Goal: Book appointment/travel/reservation

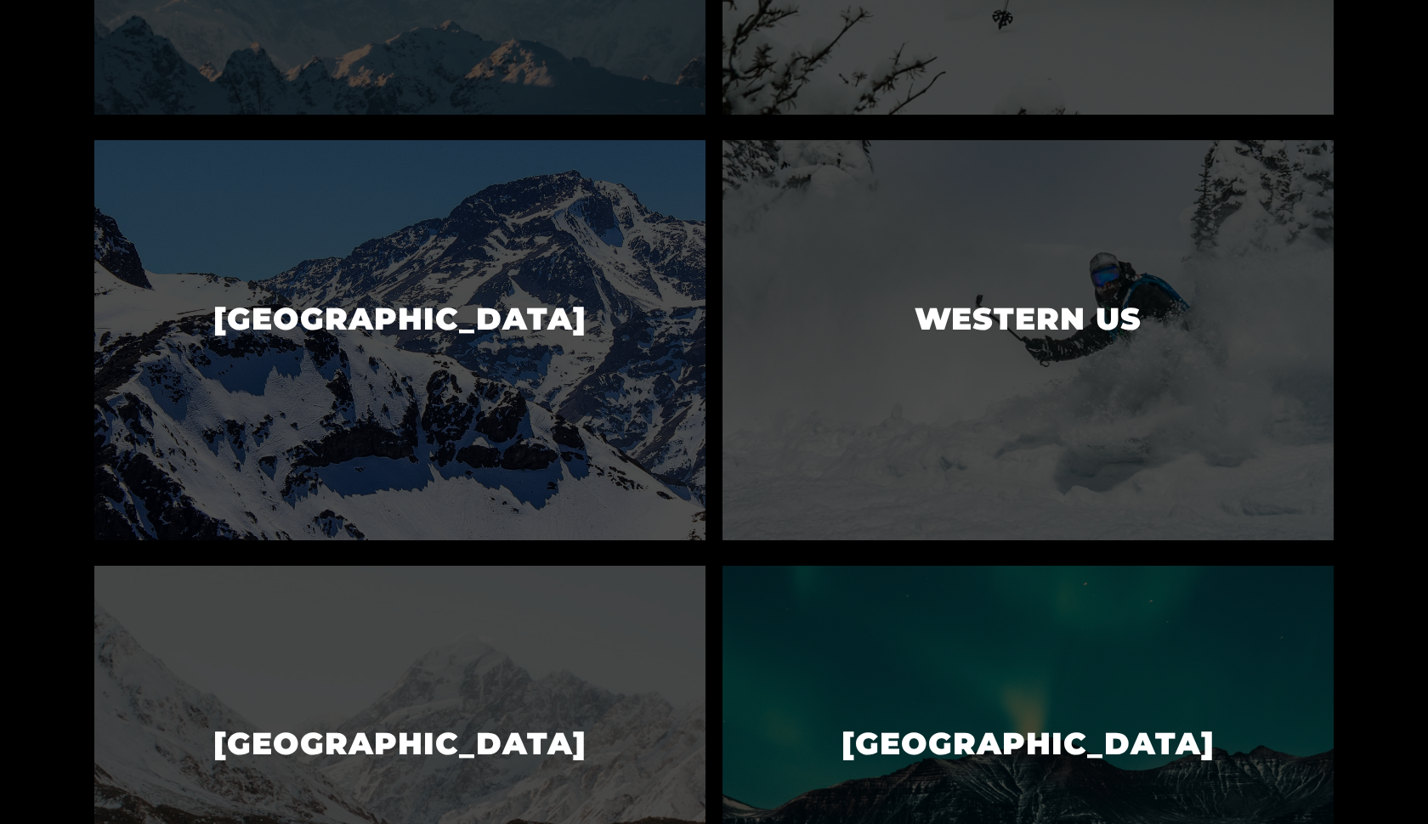
scroll to position [1039, 0]
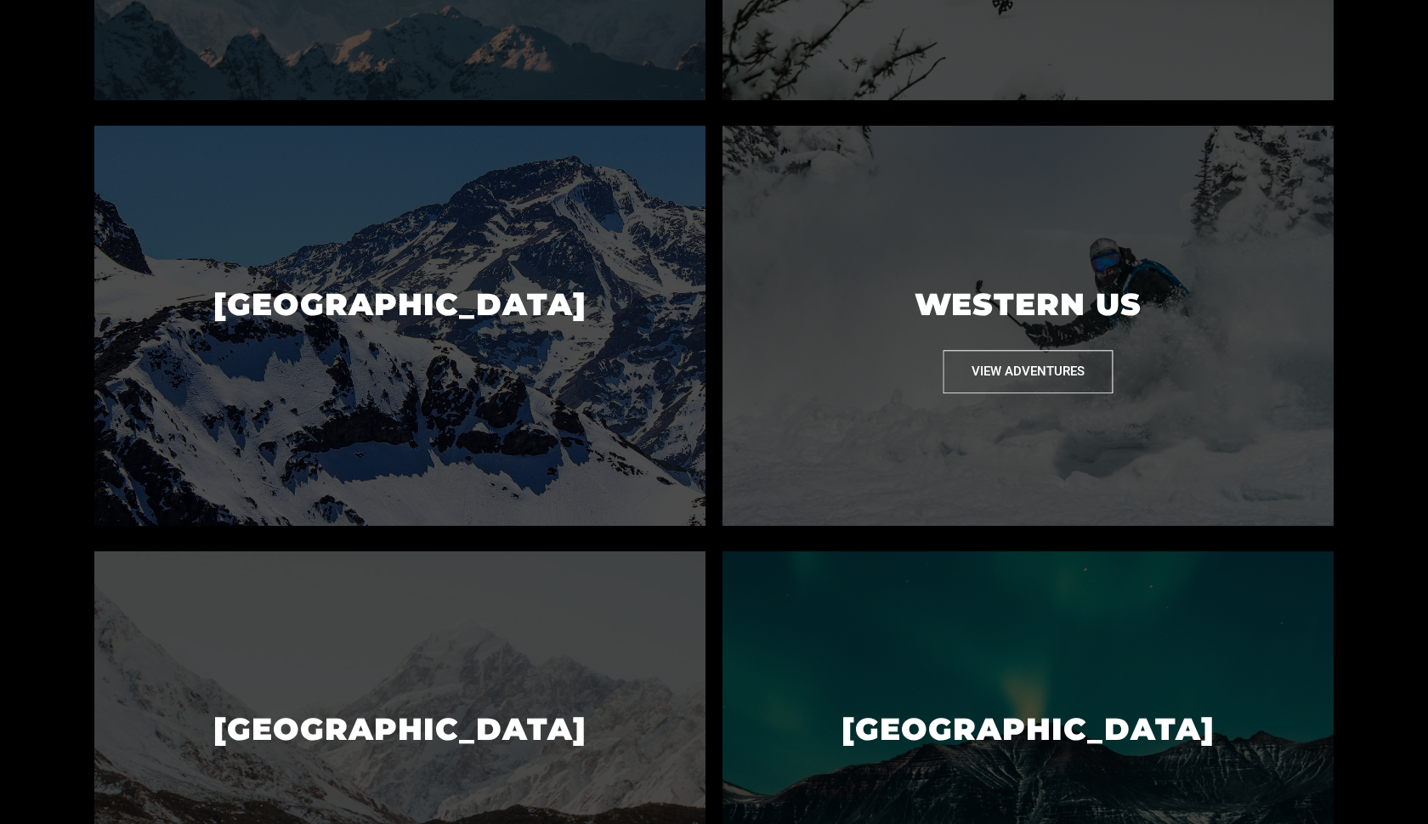
click at [995, 376] on button "View Adventures" at bounding box center [1028, 371] width 170 height 43
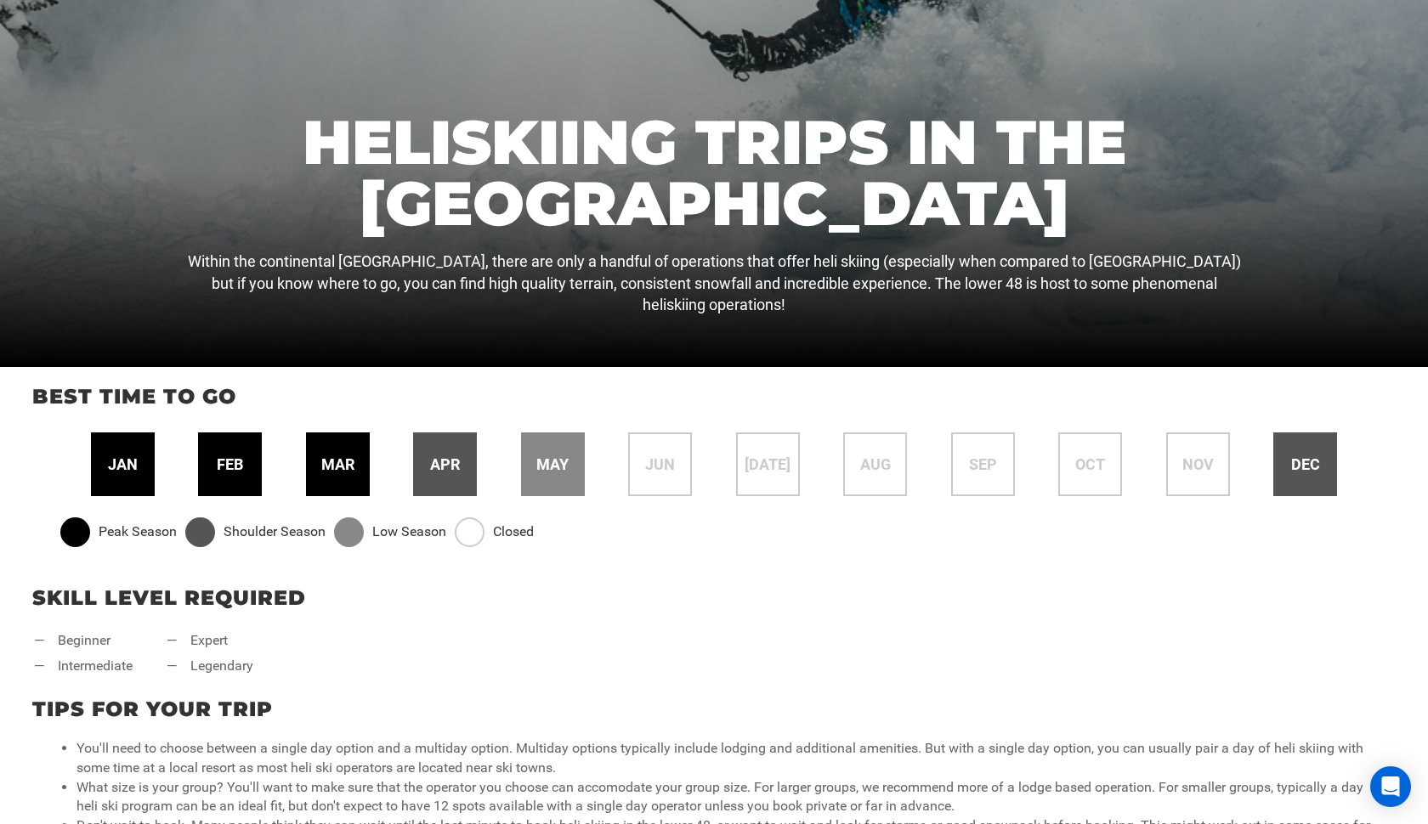
scroll to position [411, 0]
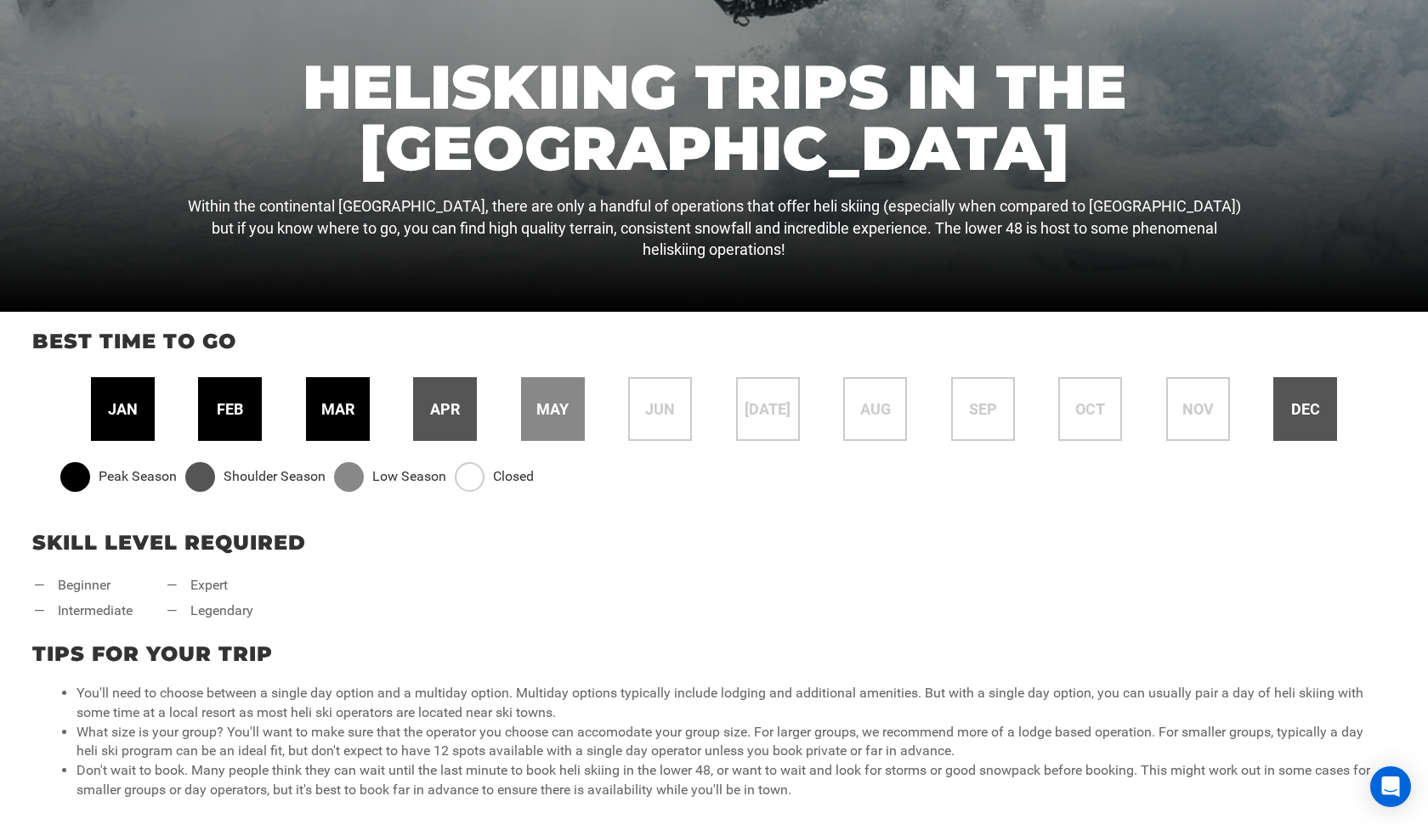
click at [1291, 396] on div "dec" at bounding box center [1305, 409] width 64 height 64
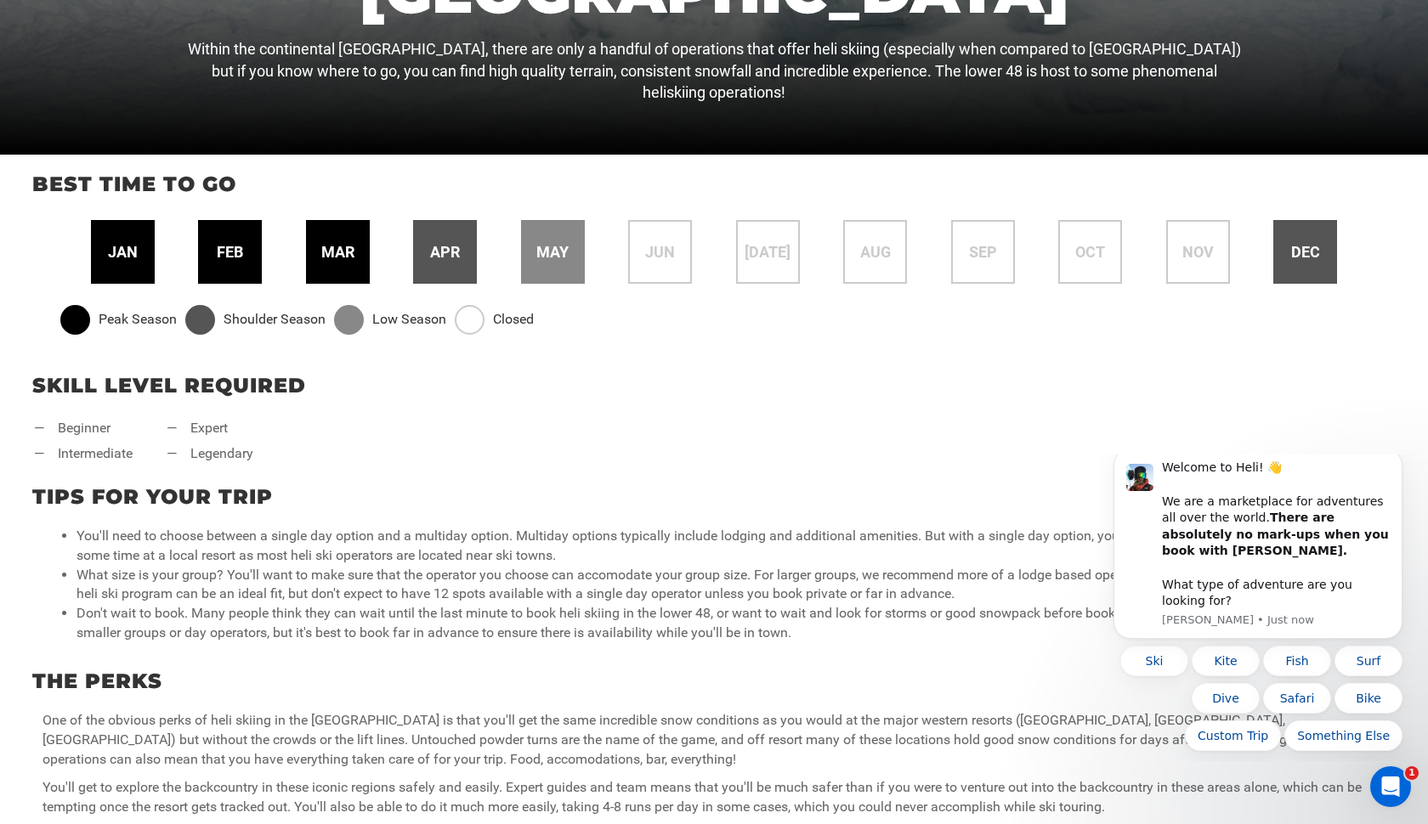
scroll to position [610, 0]
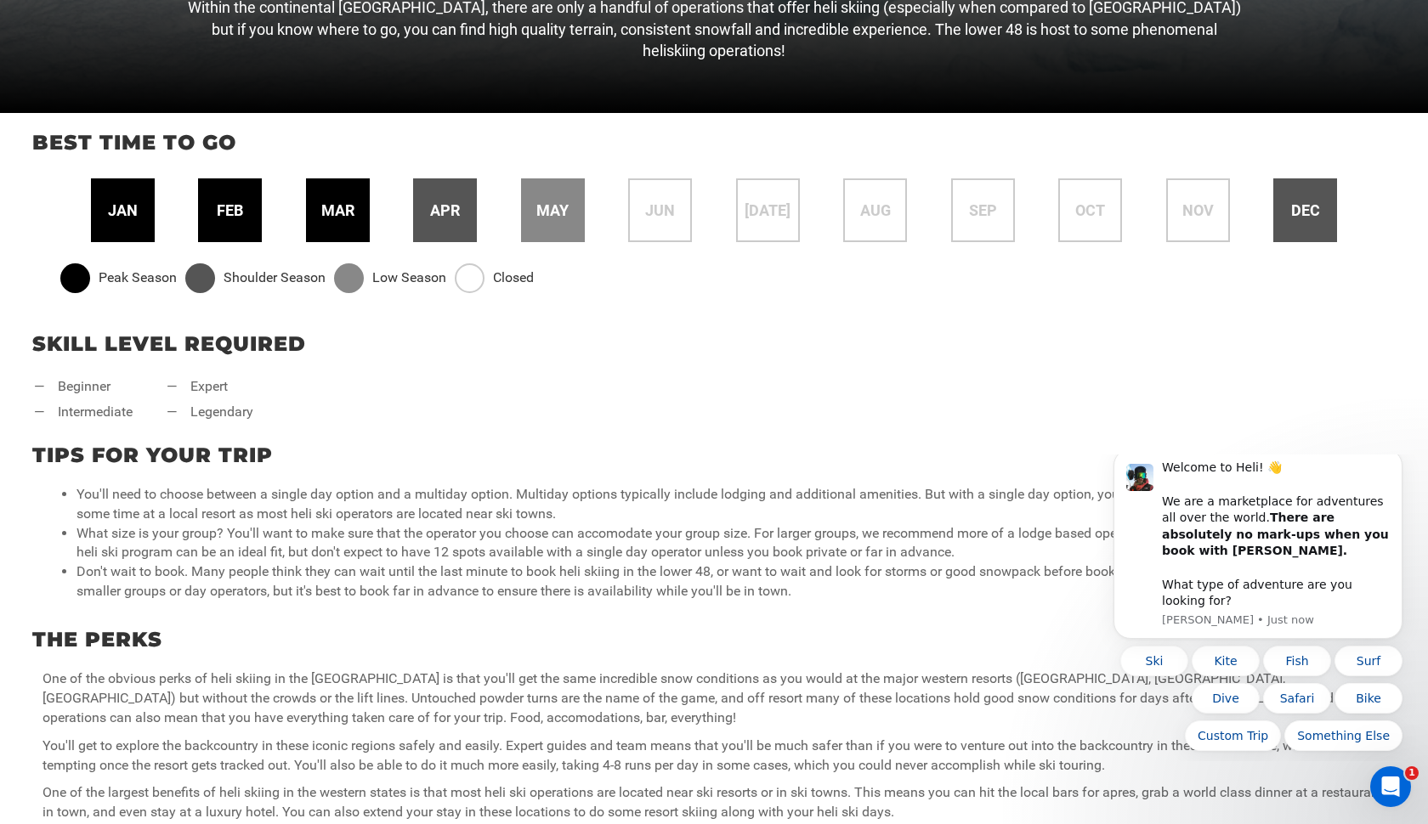
click at [974, 344] on p "Skill Level Required" at bounding box center [713, 344] width 1363 height 29
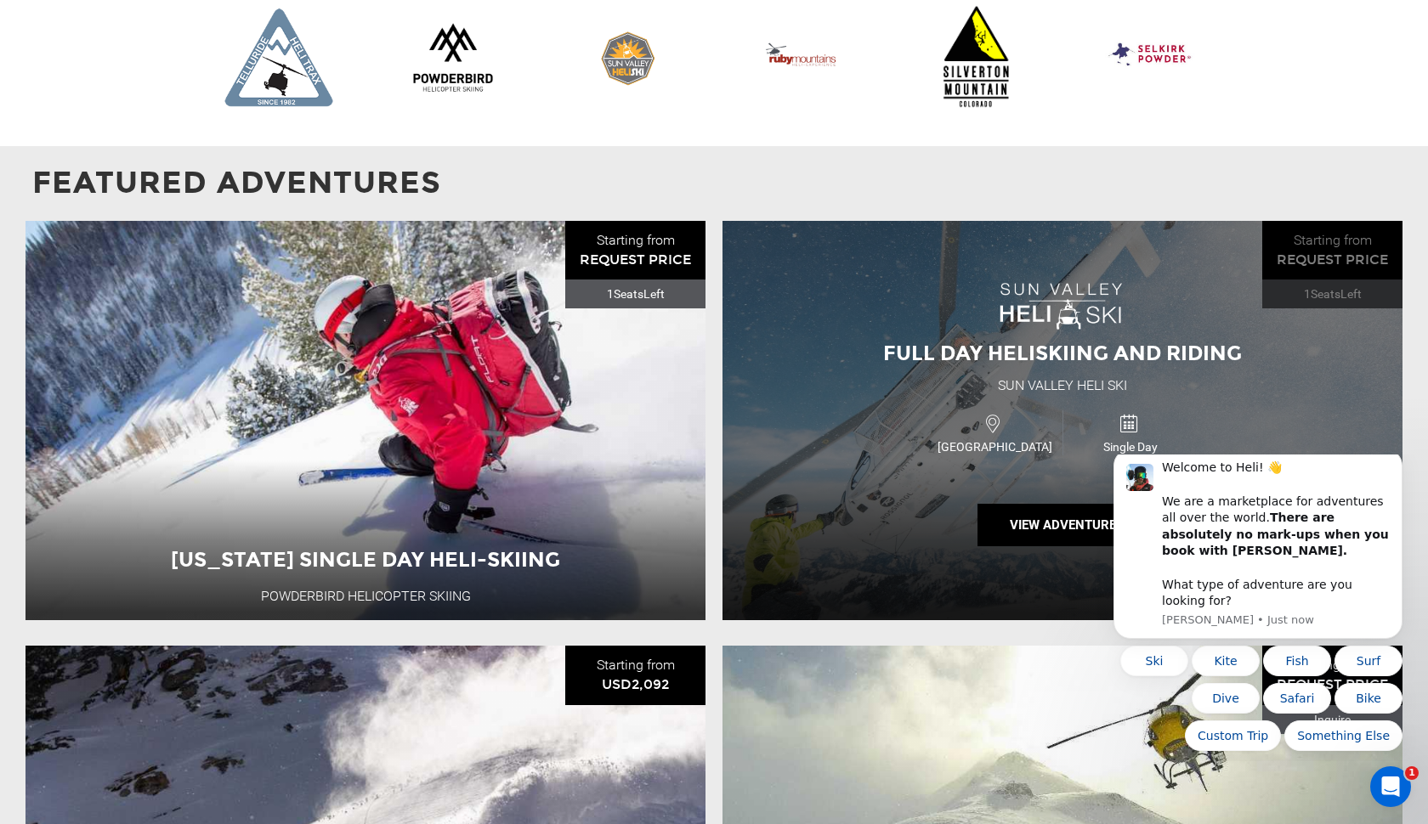
scroll to position [1535, 0]
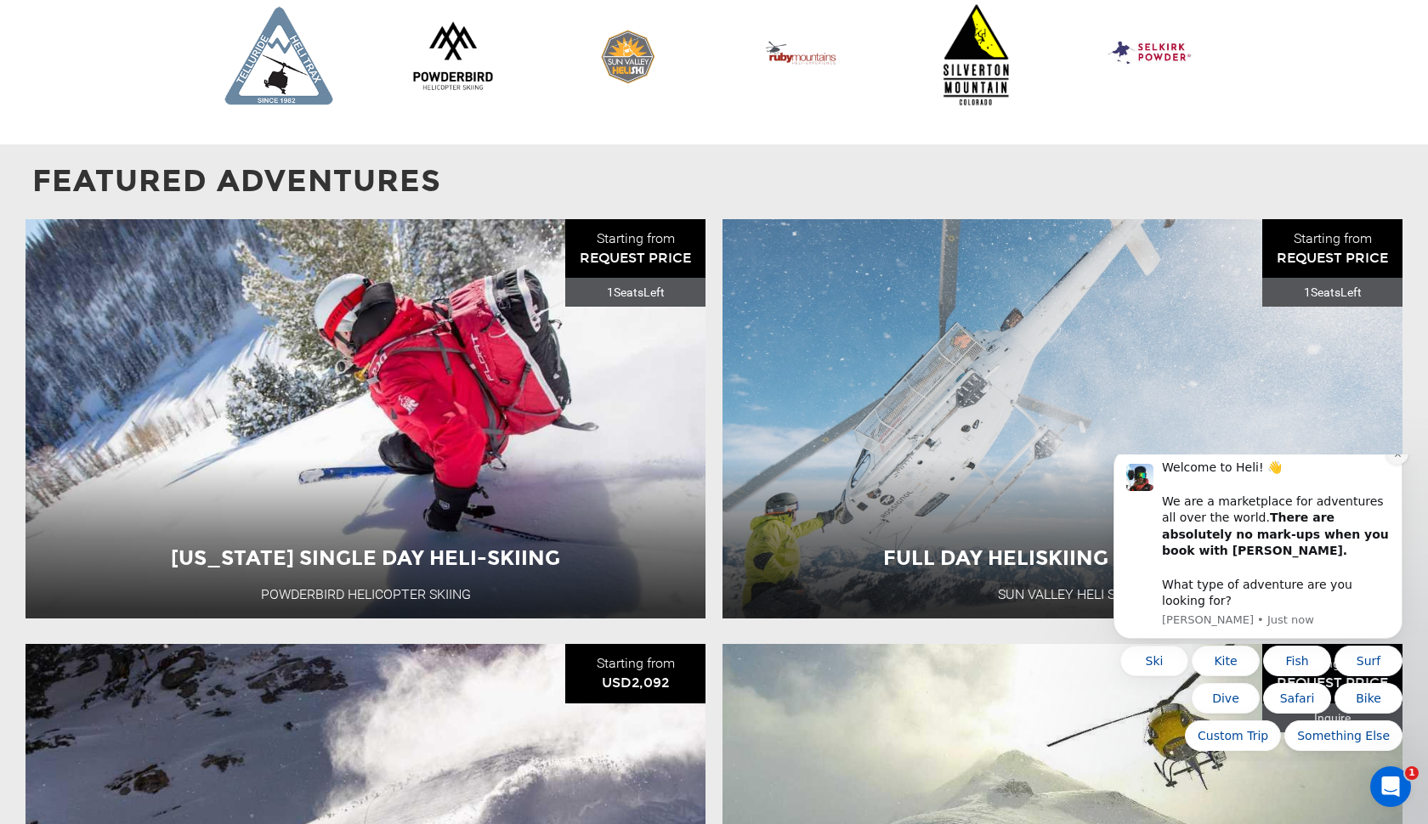
click at [1396, 459] on icon "Dismiss notification" at bounding box center [1397, 454] width 9 height 9
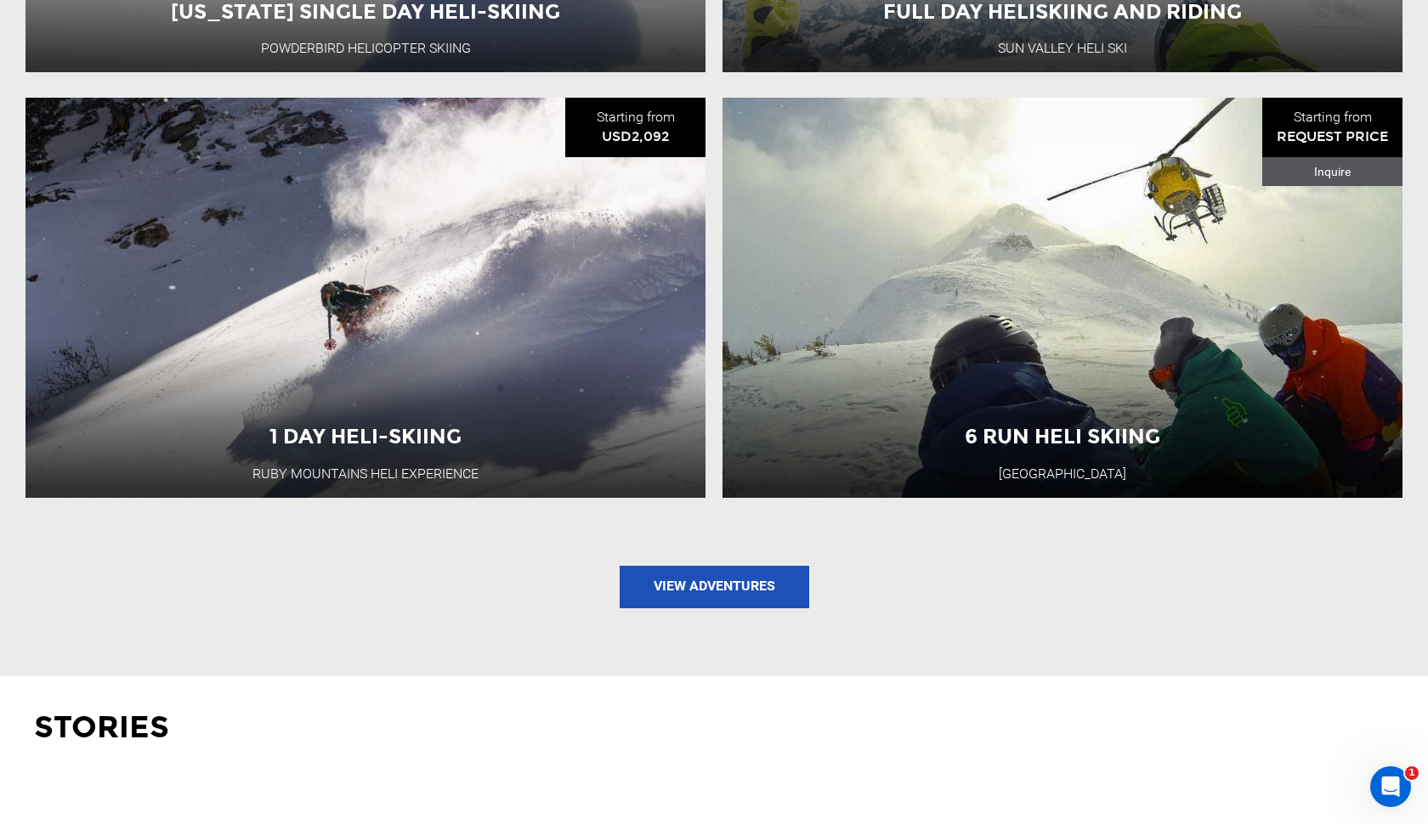
scroll to position [2086, 0]
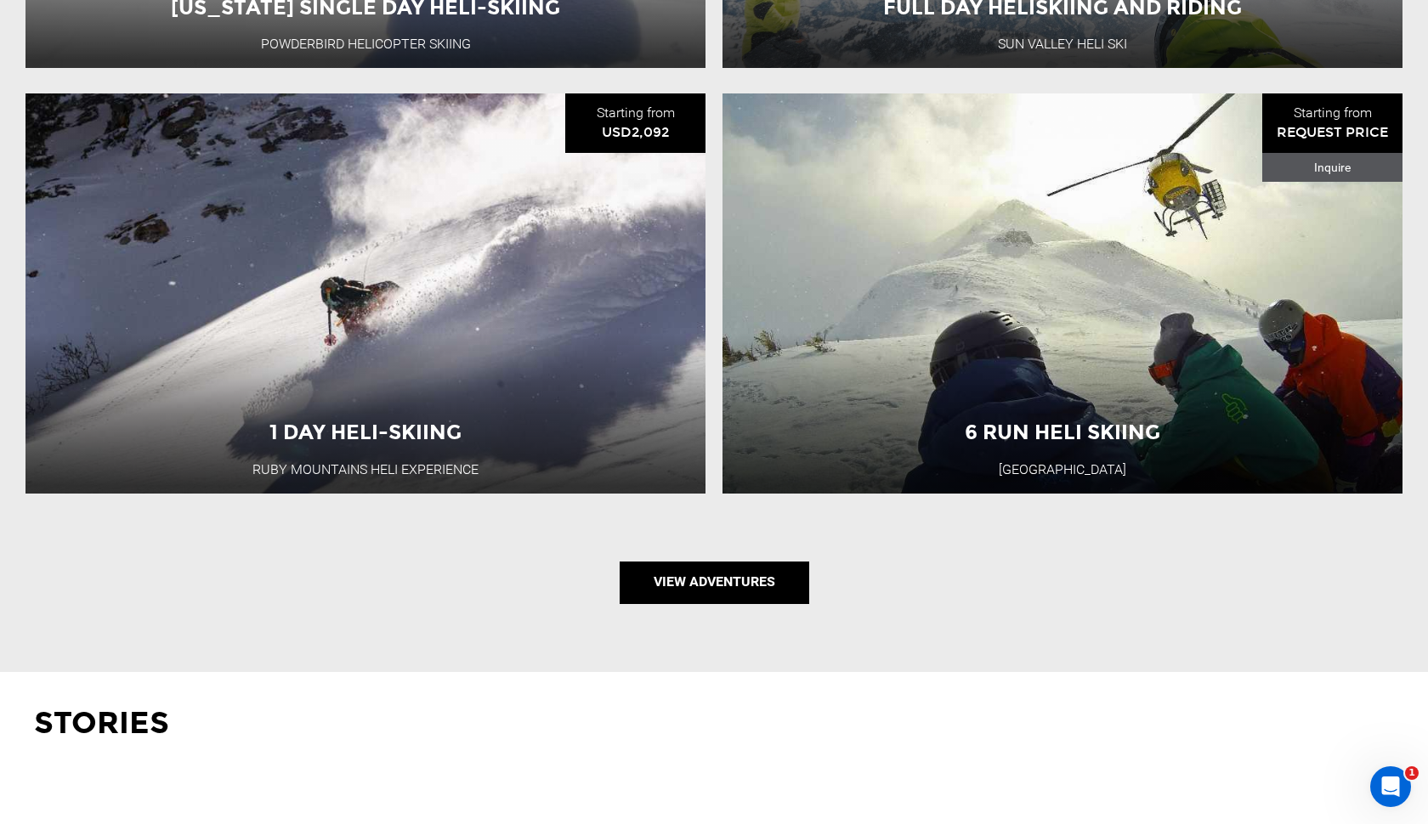
click at [735, 574] on link "View Adventures" at bounding box center [715, 583] width 190 height 42
type input "Heli Skiing"
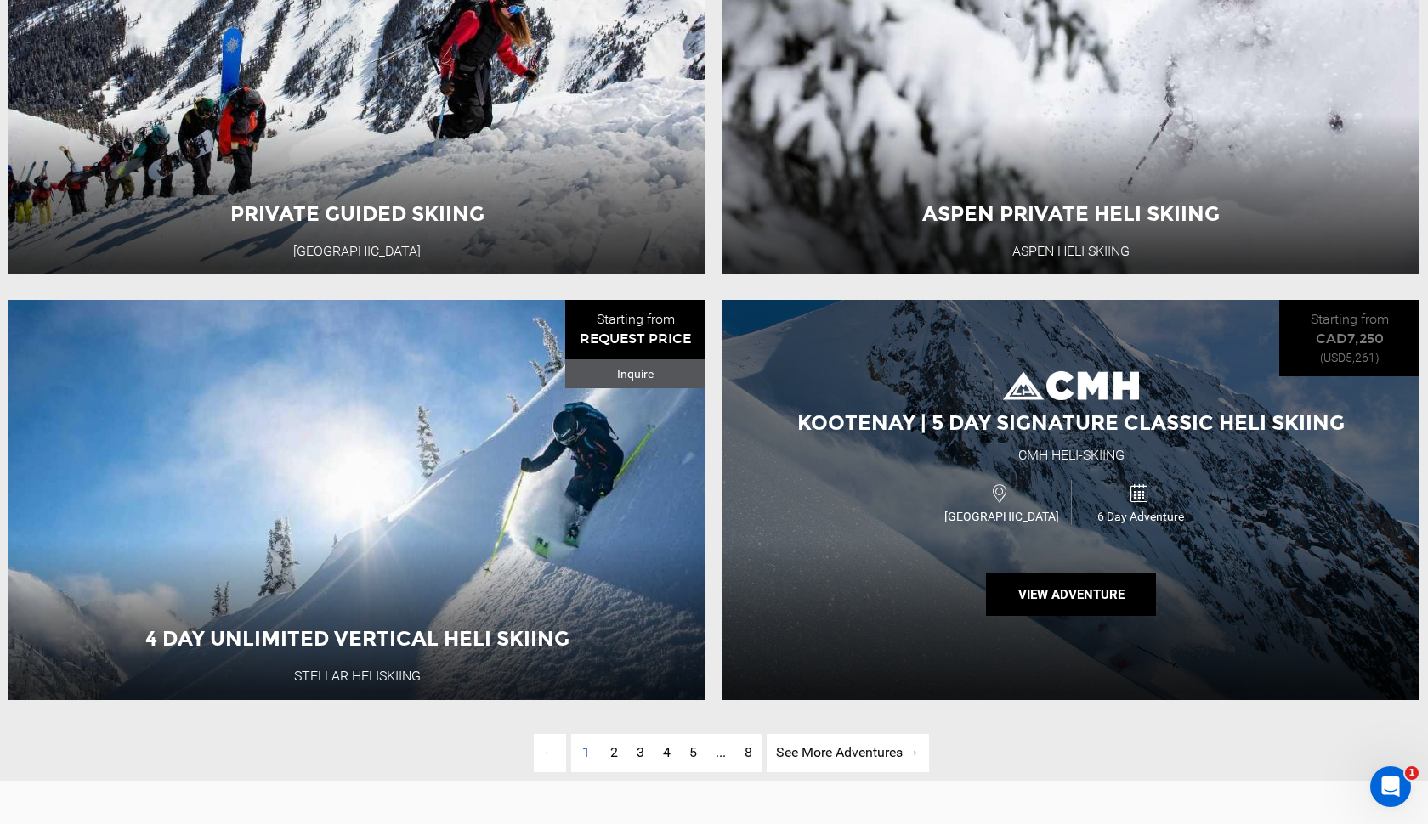
scroll to position [4268, 0]
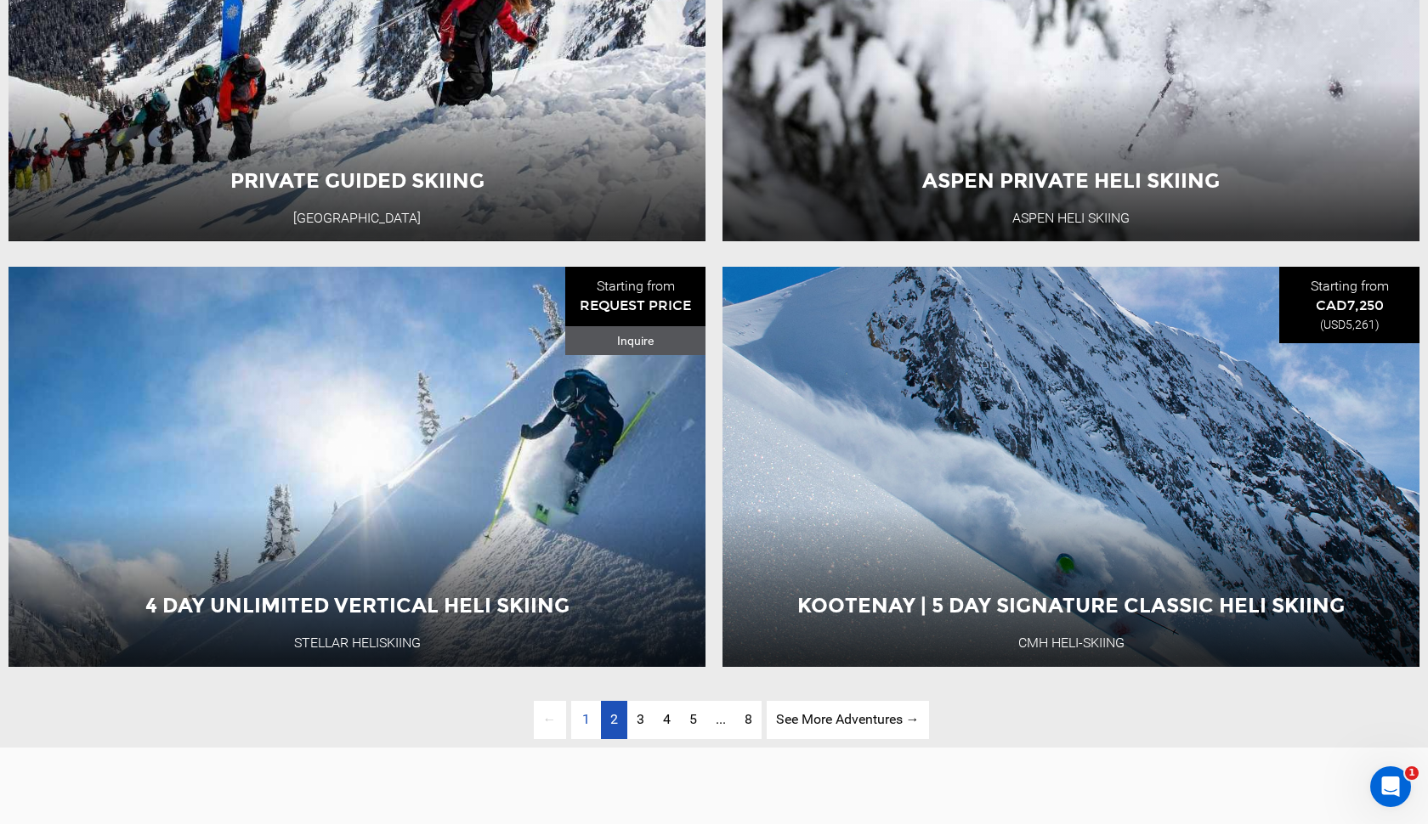
click at [610, 721] on span "2" at bounding box center [614, 719] width 8 height 16
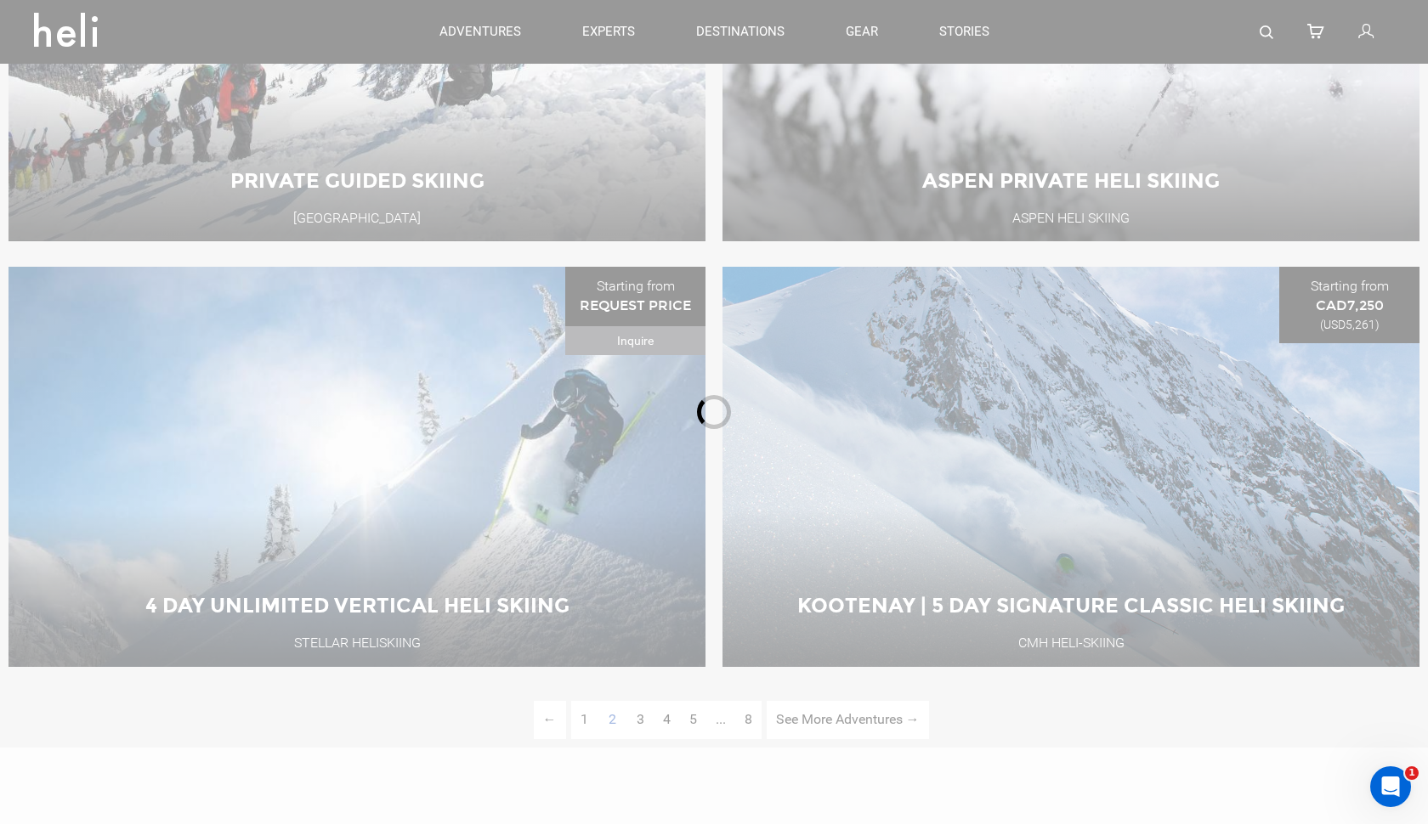
scroll to position [201, 0]
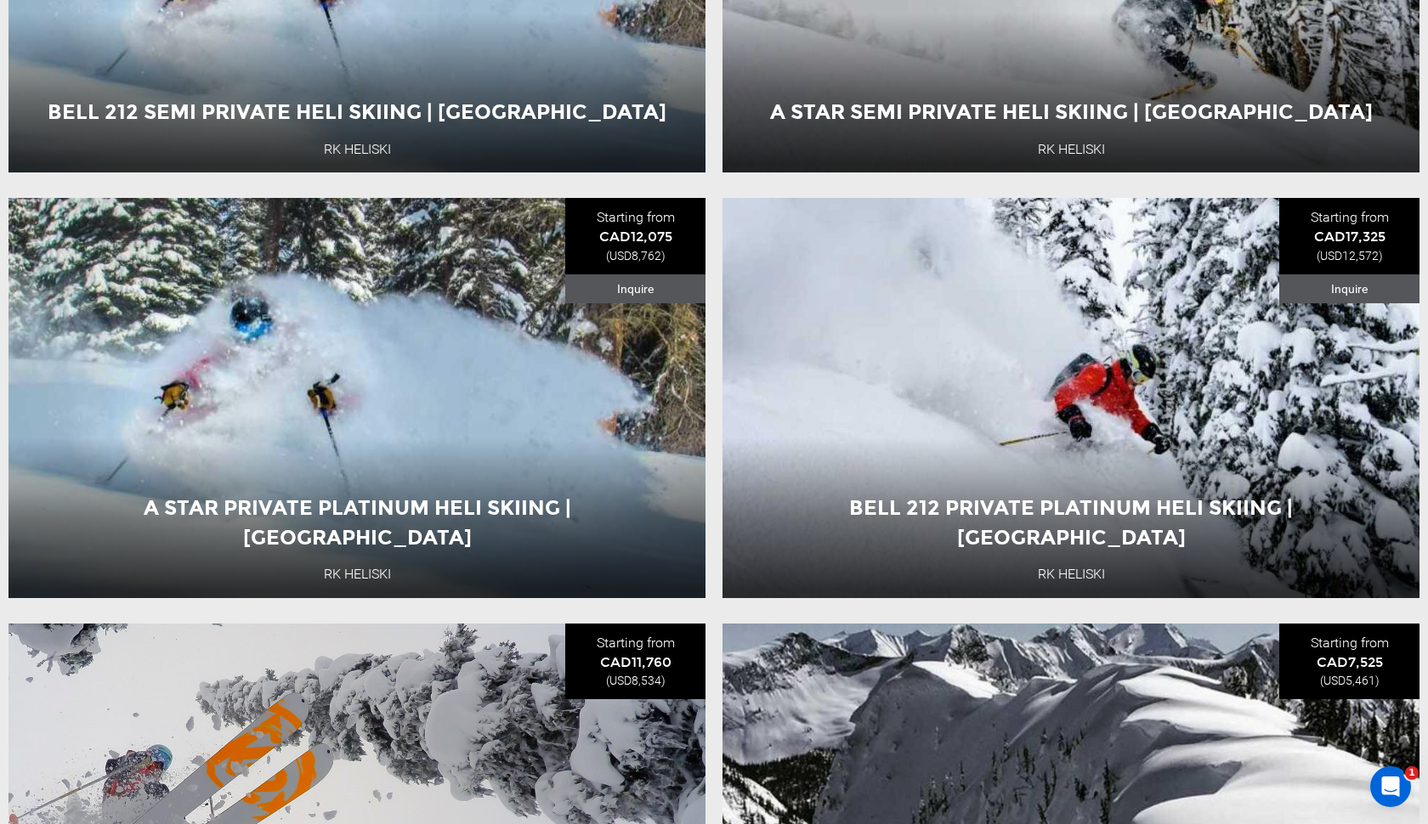
scroll to position [2224, 0]
